Goal: Manage account settings

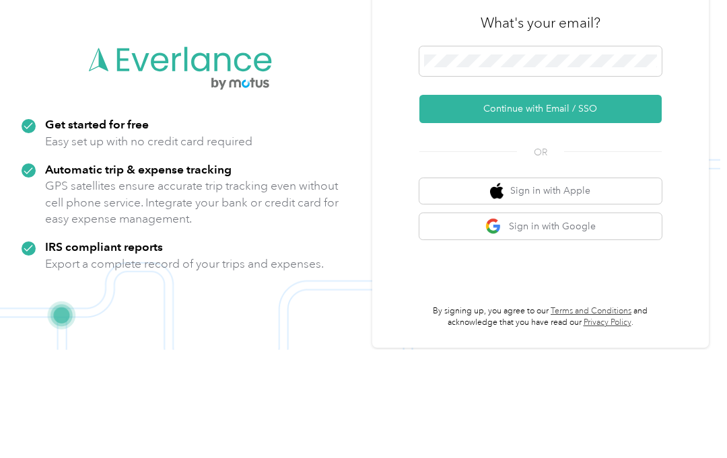
click at [554, 203] on button "Continue with Email / SSO" at bounding box center [540, 217] width 242 height 28
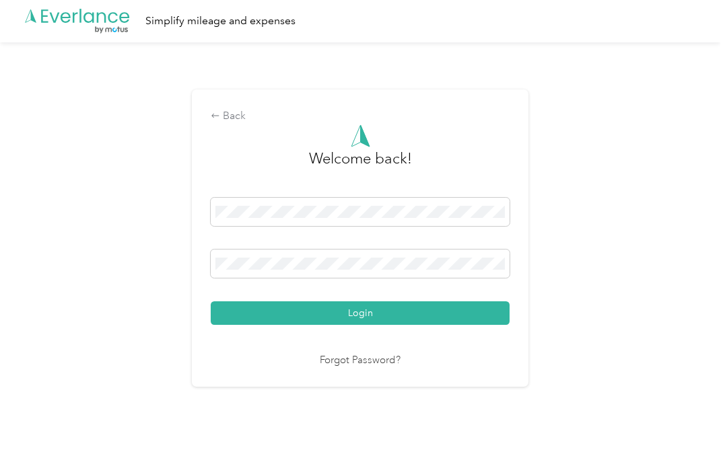
scroll to position [41, 0]
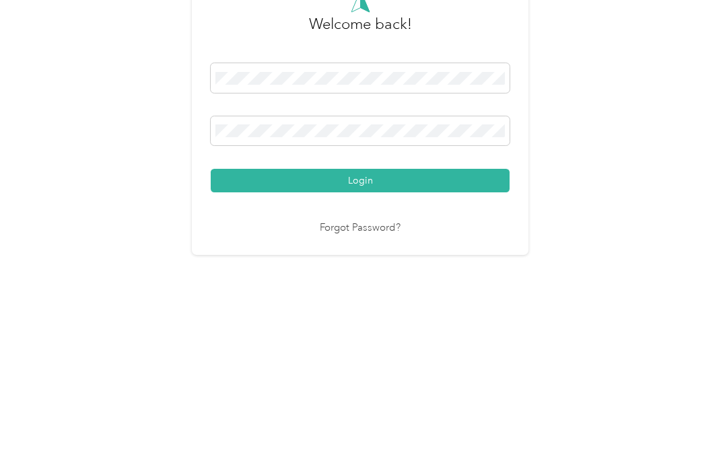
click at [363, 303] on button "Login" at bounding box center [360, 315] width 299 height 24
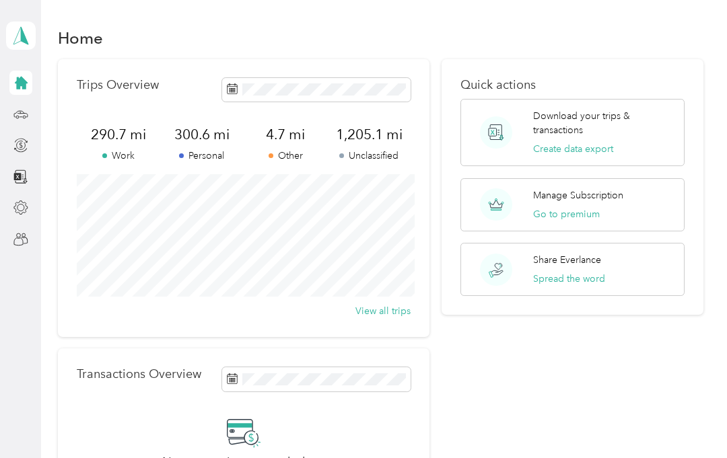
scroll to position [1, 0]
click at [581, 207] on button "Go to premium" at bounding box center [566, 214] width 67 height 14
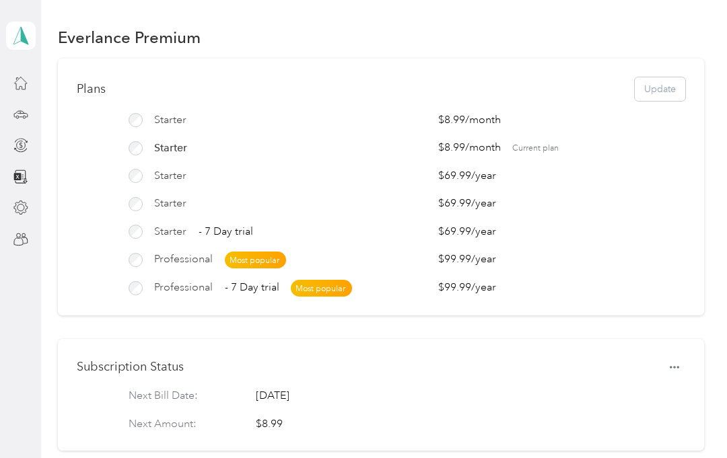
click at [548, 143] on span "Current plan" at bounding box center [598, 149] width 172 height 12
click at [667, 82] on div "Plans Update" at bounding box center [381, 90] width 608 height 24
click at [668, 93] on div "Plans Update" at bounding box center [381, 90] width 608 height 24
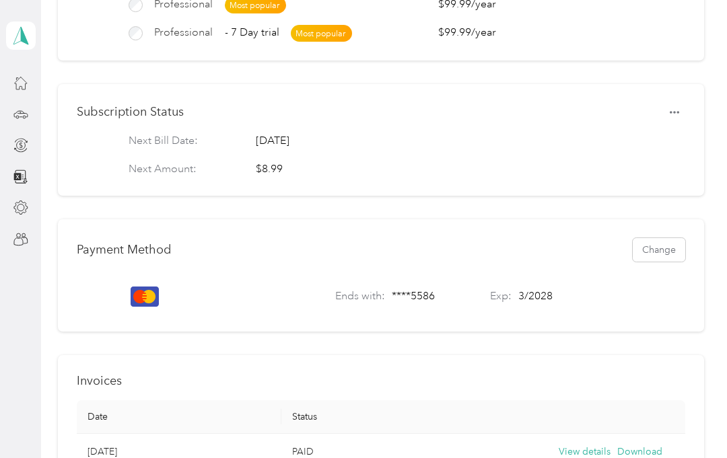
scroll to position [260, 0]
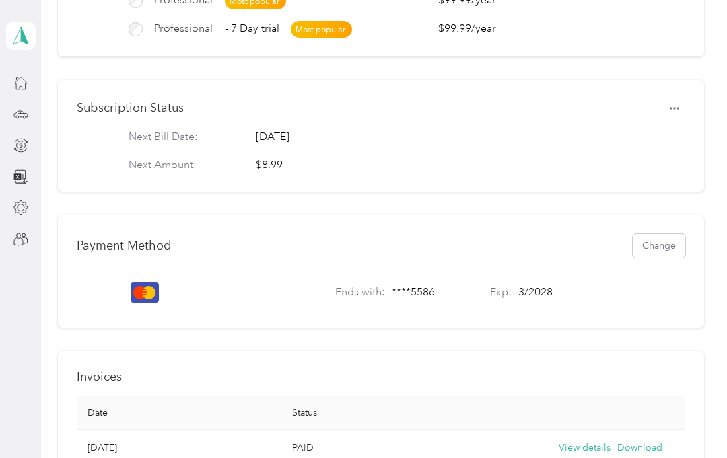
click at [665, 243] on button "Change" at bounding box center [658, 246] width 52 height 24
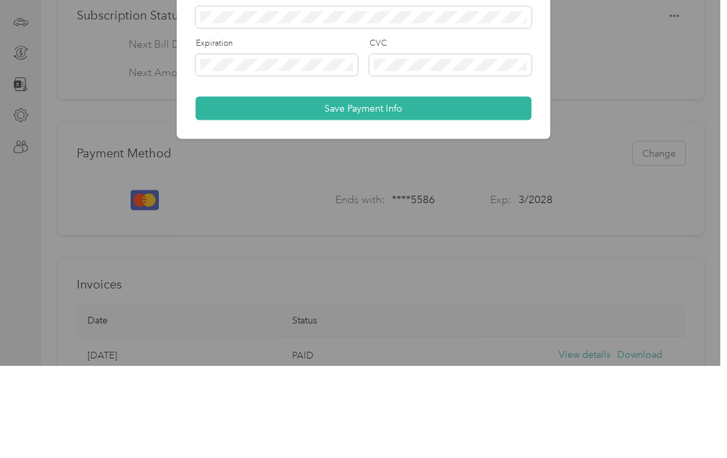
click at [509, 189] on button "Save Payment Info" at bounding box center [364, 201] width 336 height 24
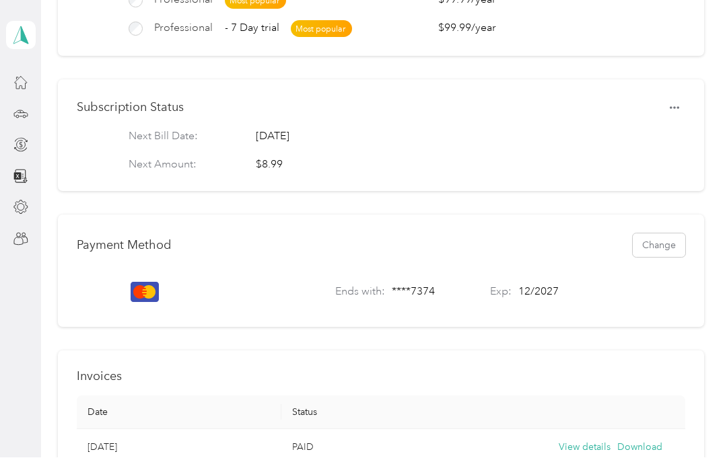
click at [668, 244] on button "Change" at bounding box center [658, 246] width 52 height 24
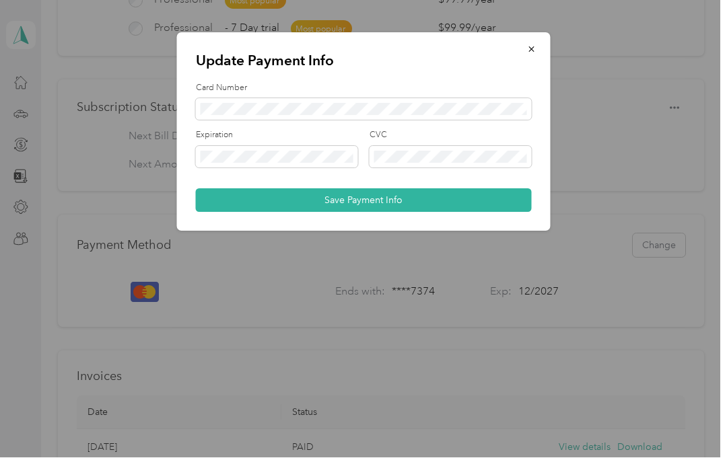
click at [672, 293] on div at bounding box center [363, 229] width 727 height 458
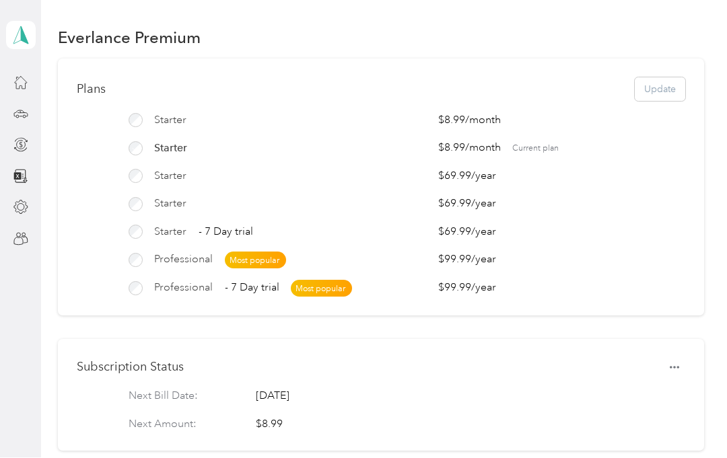
scroll to position [0, 0]
click at [63, 79] on div "Home" at bounding box center [56, 83] width 45 height 33
click at [27, 81] on icon at bounding box center [20, 82] width 15 height 15
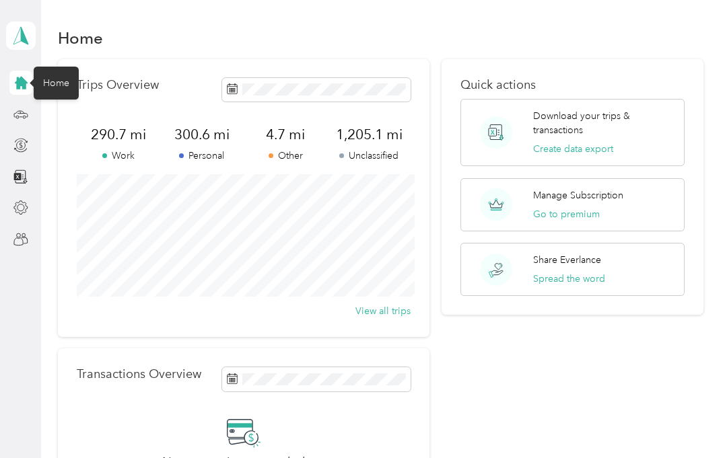
click at [31, 30] on span at bounding box center [21, 36] width 30 height 28
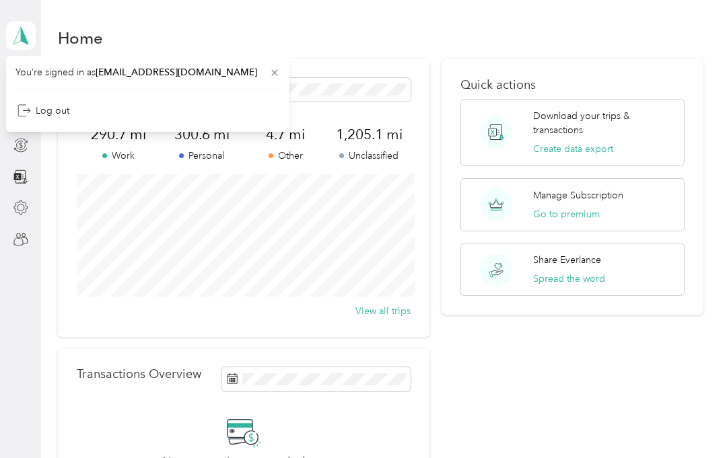
click at [51, 255] on div "Home Trips Overview 290.7 mi Work 300.6 mi Personal 4.7 mi Other 1,205.1 mi Unc…" at bounding box center [380, 309] width 679 height 618
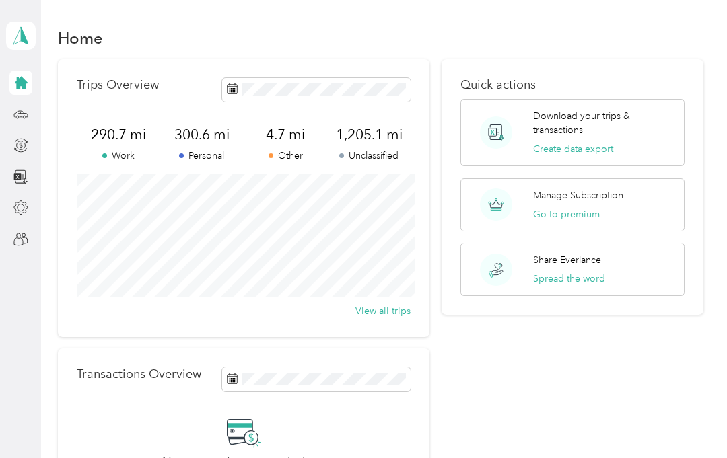
click at [26, 83] on icon at bounding box center [21, 83] width 13 height 13
click at [573, 194] on p "Manage Subscription" at bounding box center [578, 195] width 90 height 14
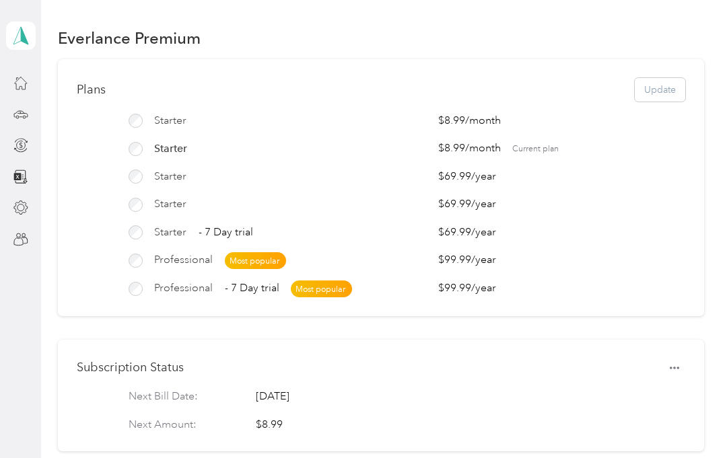
click at [143, 115] on div "Starter" at bounding box center [277, 121] width 298 height 16
click at [665, 89] on button "Update" at bounding box center [659, 90] width 50 height 24
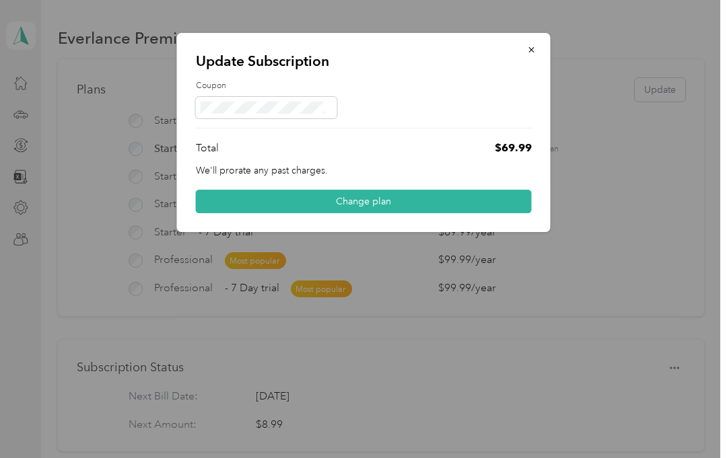
click at [385, 205] on button "Change plan" at bounding box center [364, 202] width 336 height 24
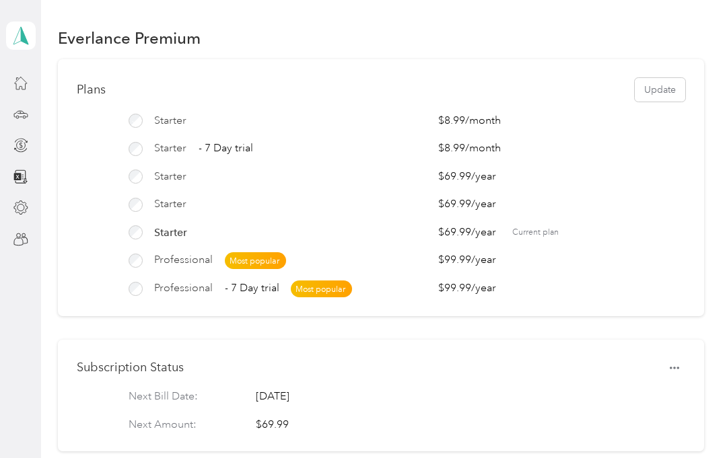
click at [676, 86] on button "Update" at bounding box center [659, 90] width 50 height 24
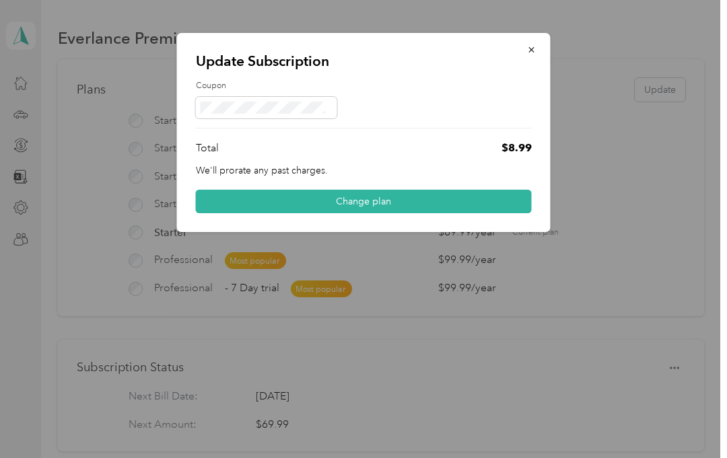
click at [413, 203] on button "Change plan" at bounding box center [364, 202] width 336 height 24
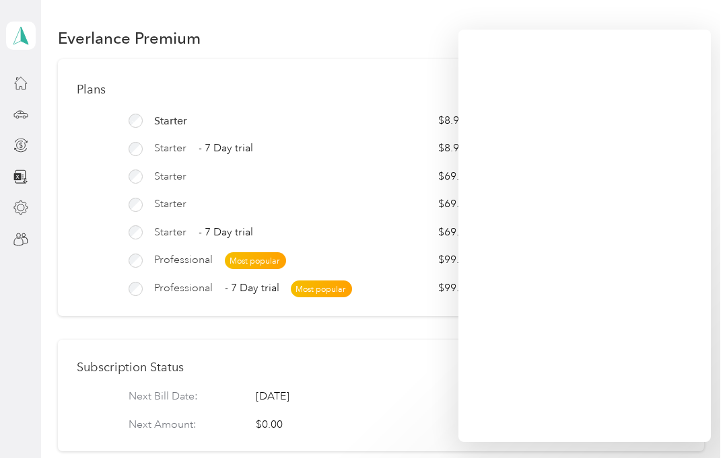
click at [18, 214] on icon at bounding box center [20, 207] width 15 height 15
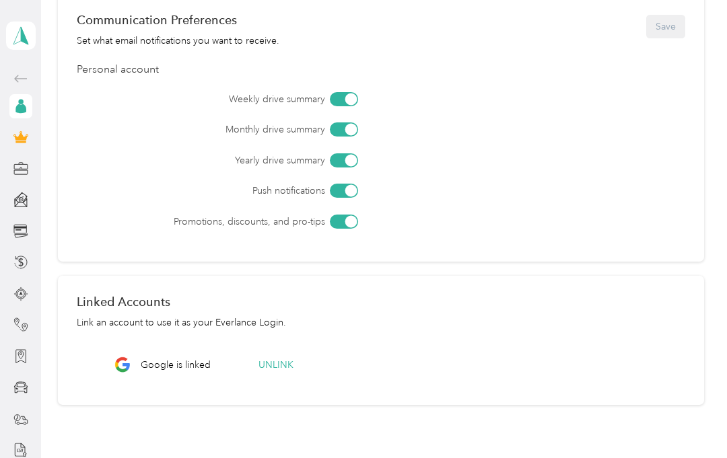
scroll to position [419, 0]
click at [22, 104] on icon at bounding box center [20, 106] width 15 height 15
click at [23, 204] on icon at bounding box center [20, 199] width 15 height 15
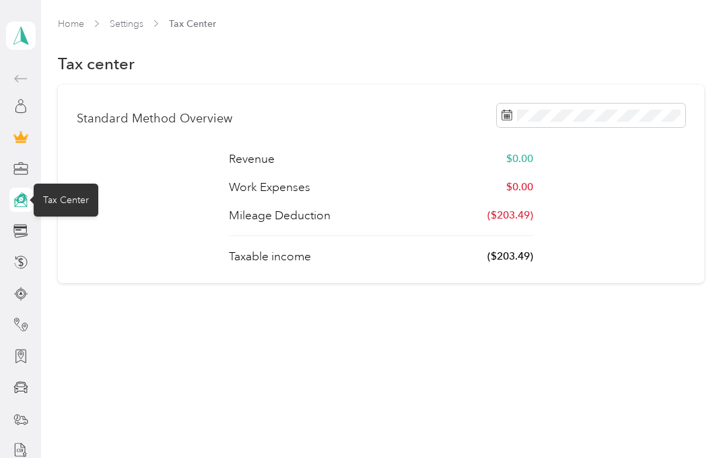
click at [30, 352] on div at bounding box center [20, 356] width 23 height 24
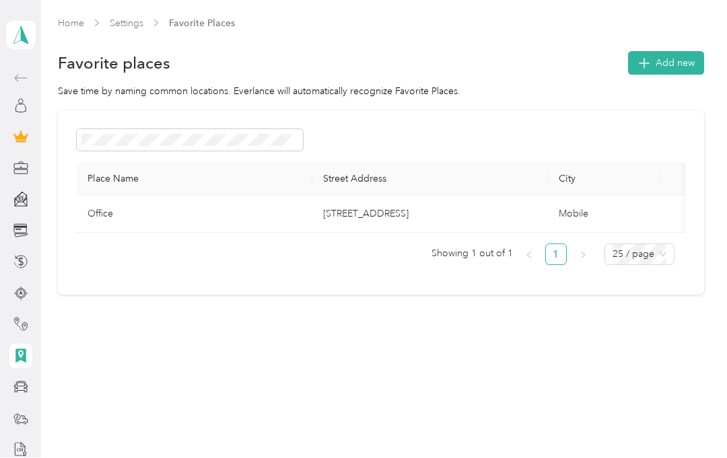
click at [31, 382] on div at bounding box center [20, 387] width 23 height 24
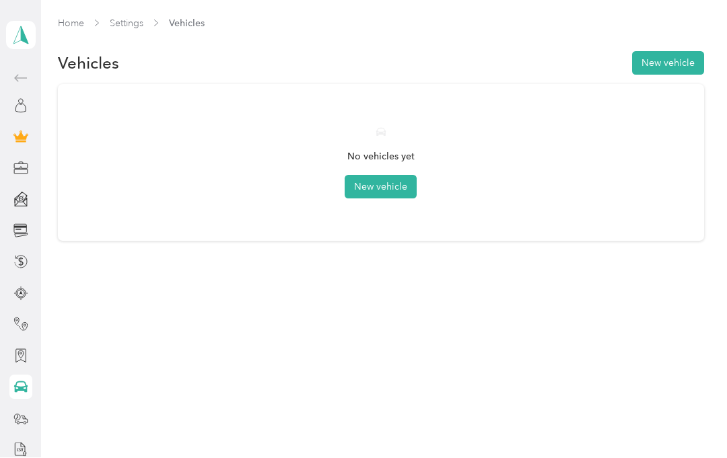
click at [30, 36] on icon at bounding box center [21, 35] width 20 height 19
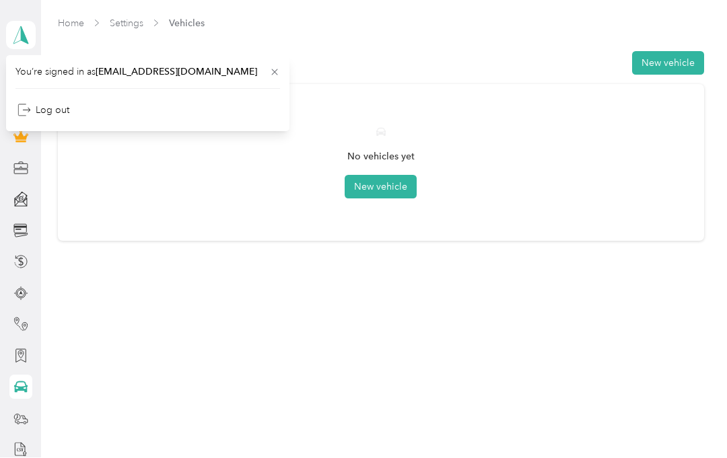
click at [266, 183] on div "No vehicles yet New vehicle" at bounding box center [381, 163] width 608 height 119
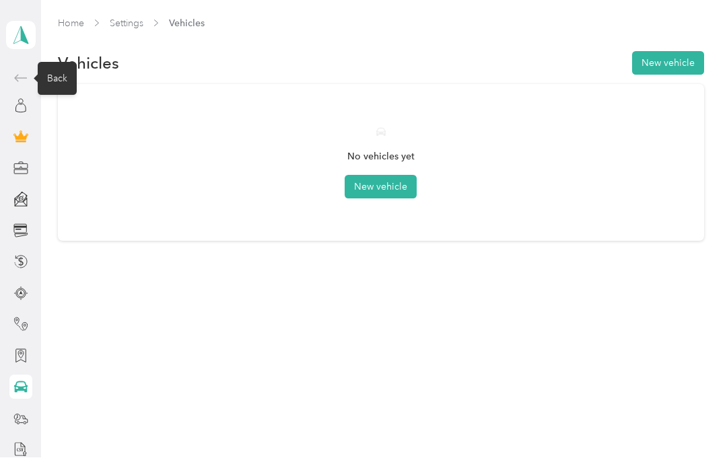
click at [72, 77] on div "Back" at bounding box center [57, 79] width 39 height 33
click at [59, 83] on div "Back" at bounding box center [57, 79] width 39 height 33
click at [68, 77] on div "Back" at bounding box center [57, 79] width 39 height 33
click at [73, 72] on div "Back" at bounding box center [57, 79] width 39 height 33
click at [73, 63] on div "Back" at bounding box center [57, 79] width 39 height 33
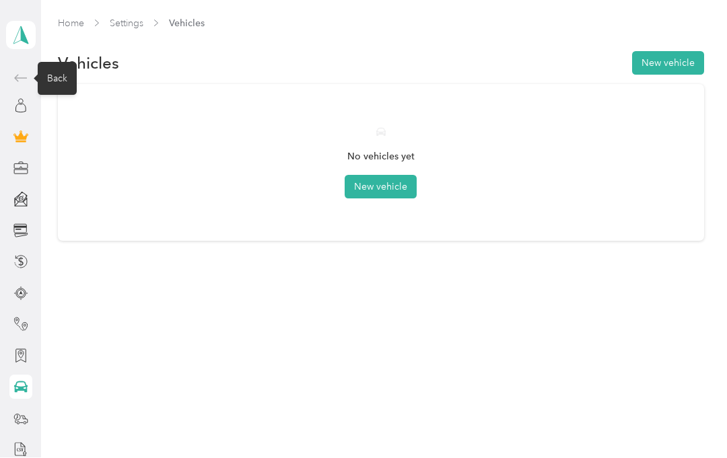
click at [65, 69] on div "Back" at bounding box center [57, 79] width 39 height 33
click at [66, 77] on div "Back" at bounding box center [57, 79] width 39 height 33
click at [63, 73] on div "Back" at bounding box center [57, 79] width 39 height 33
click at [35, 72] on div at bounding box center [38, 75] width 6 height 6
click at [32, 57] on div "[EMAIL_ADDRESS][DOMAIN_NAME] Personal dashboard" at bounding box center [21, 35] width 30 height 47
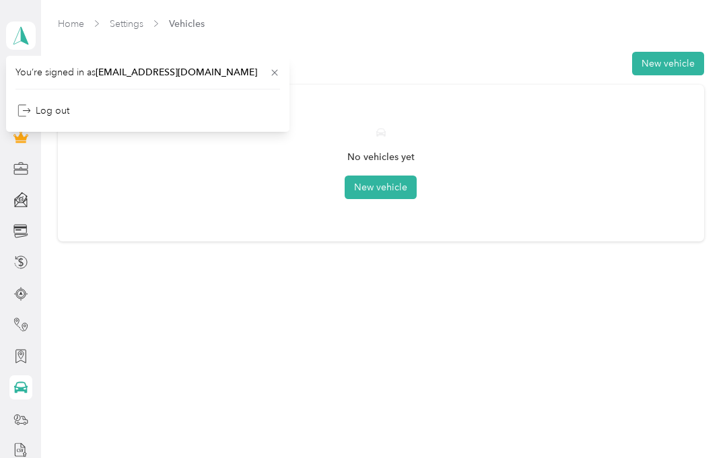
click at [124, 176] on div "No vehicles yet New vehicle" at bounding box center [381, 163] width 608 height 119
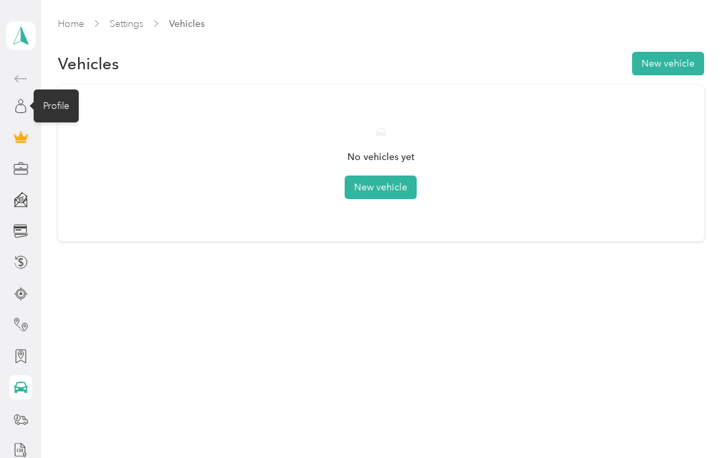
click at [59, 112] on div "Profile" at bounding box center [56, 105] width 45 height 33
click at [64, 109] on div "Profile" at bounding box center [56, 105] width 45 height 33
click at [59, 118] on div "Profile" at bounding box center [56, 105] width 45 height 33
click at [59, 125] on div "No vehicles yet New vehicle" at bounding box center [381, 163] width 646 height 157
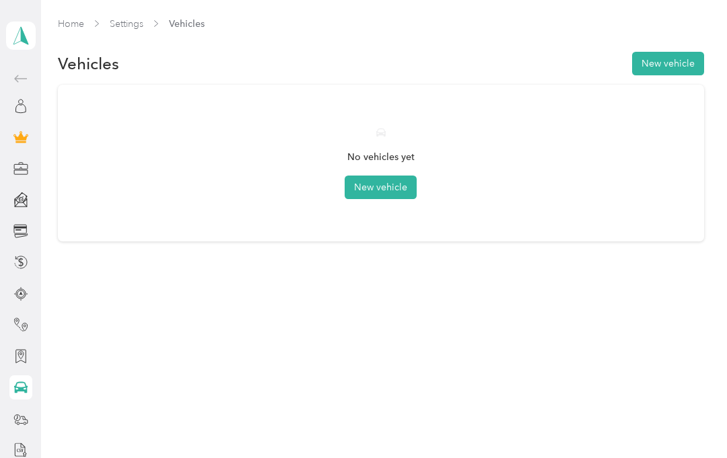
click at [24, 41] on polygon at bounding box center [24, 34] width 7 height 17
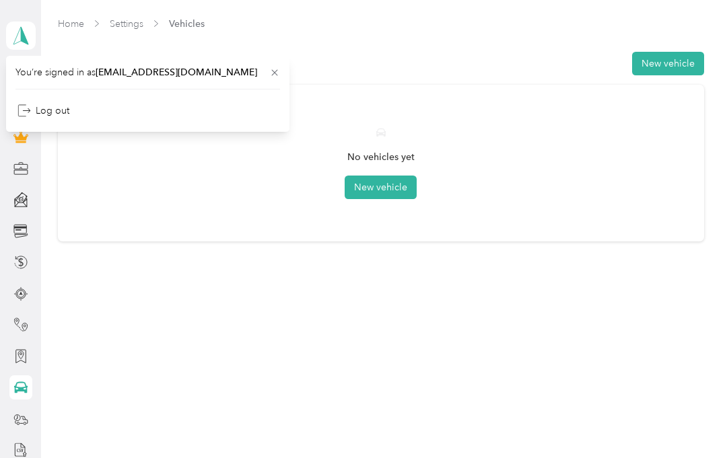
click at [62, 113] on div "Log out" at bounding box center [43, 111] width 52 height 14
